Goal: Transaction & Acquisition: Book appointment/travel/reservation

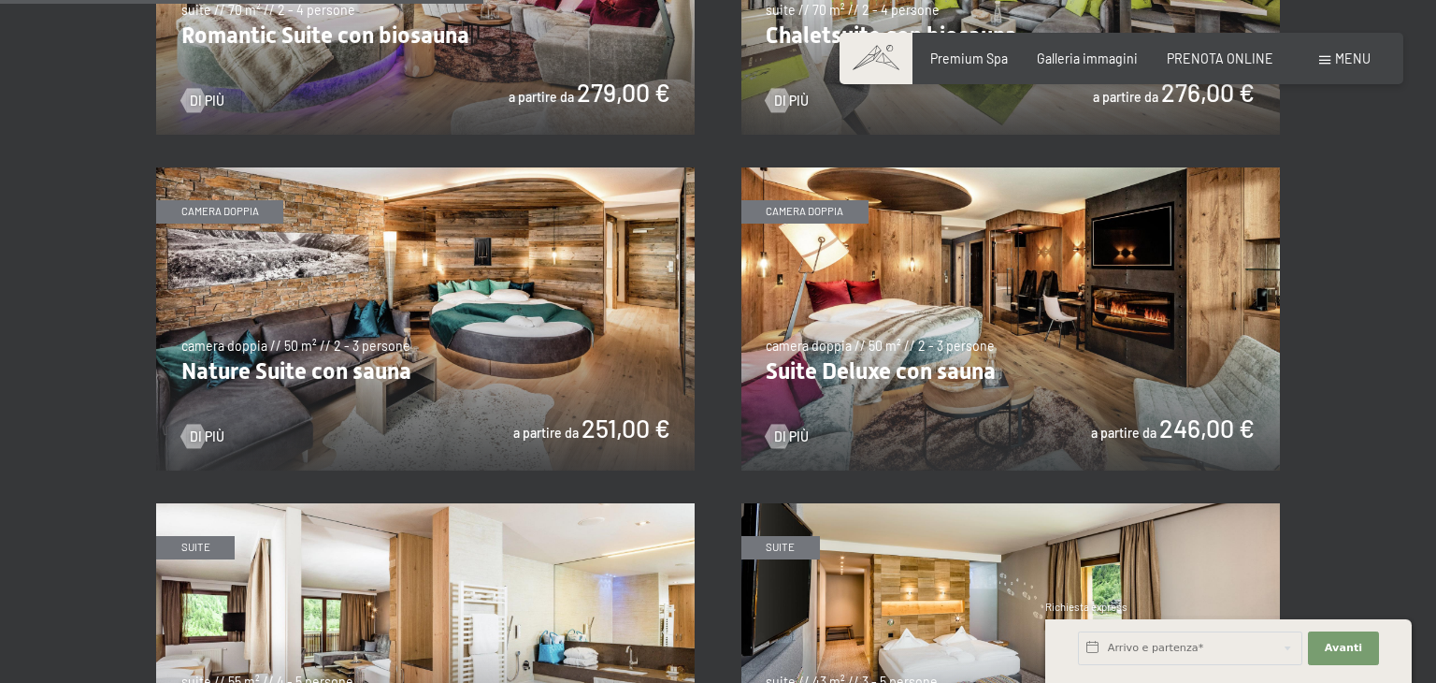
scroll to position [1126, 0]
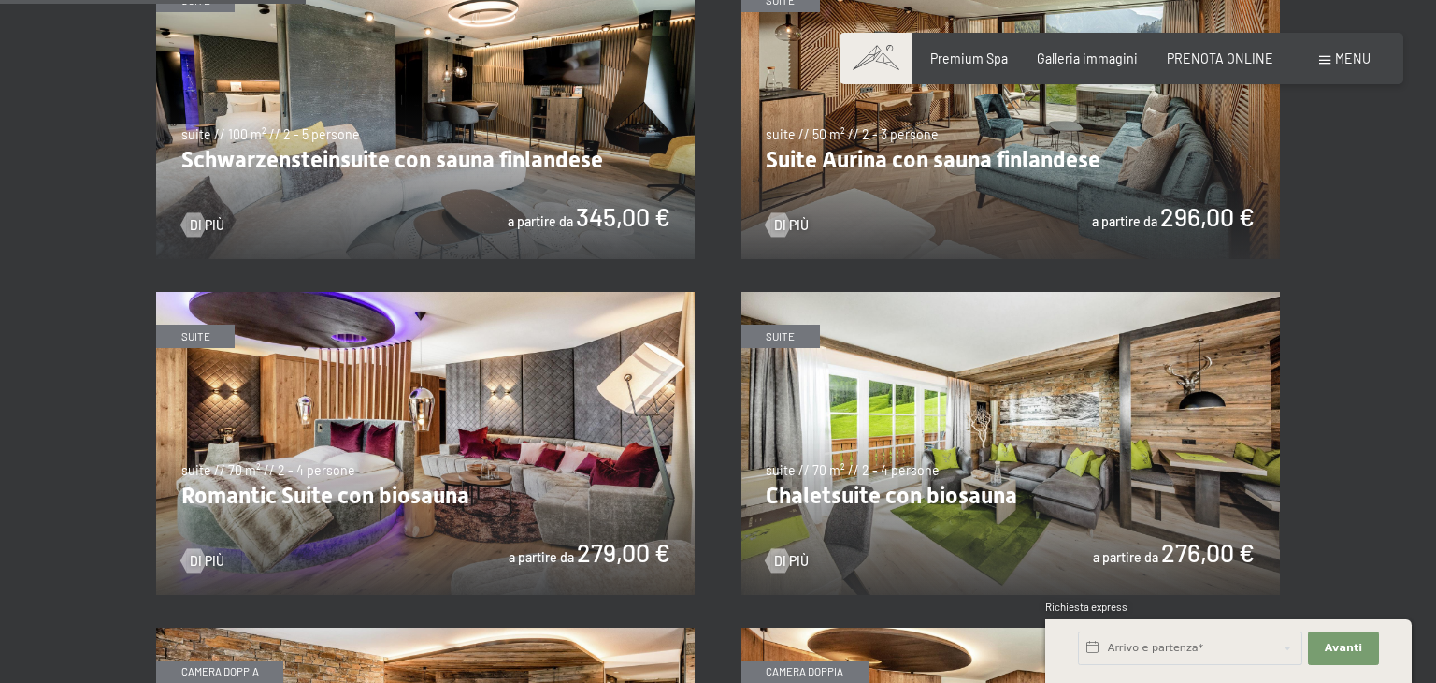
click at [567, 470] on img at bounding box center [425, 443] width 539 height 303
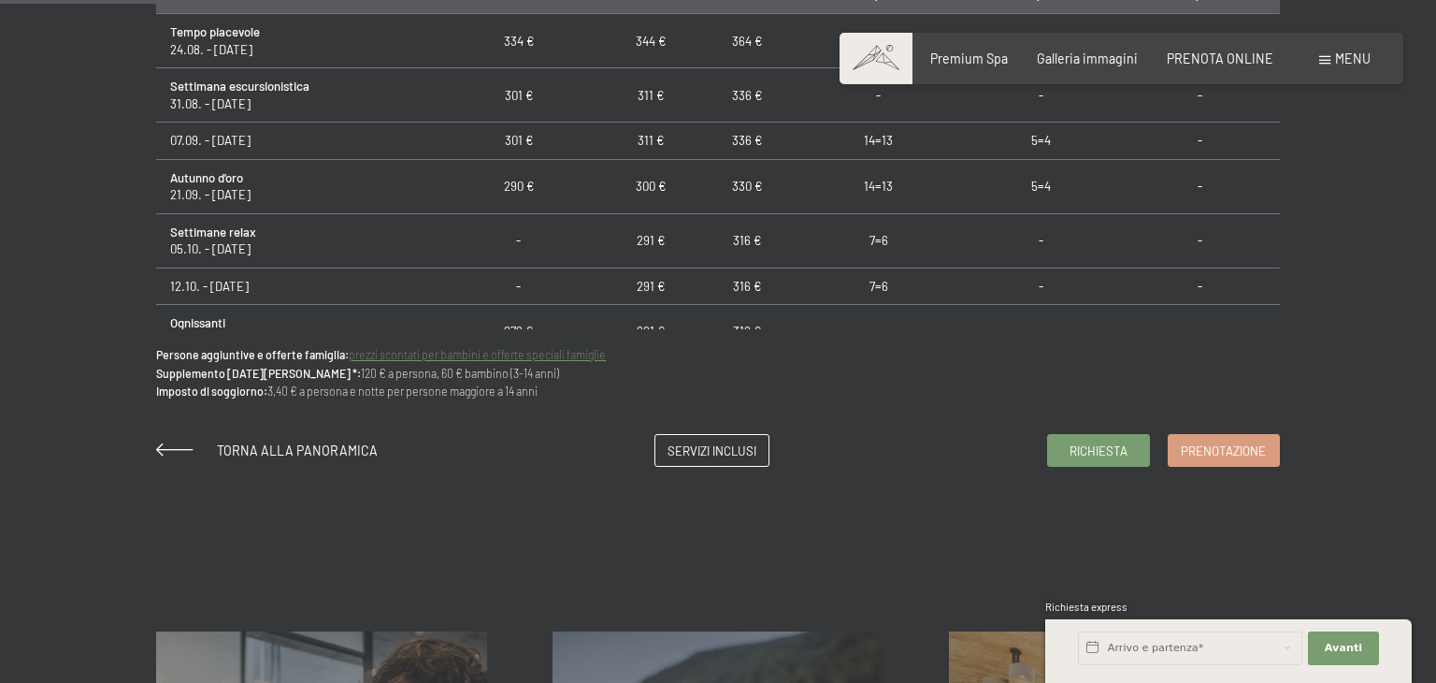
scroll to position [1273, 0]
